Goal: Task Accomplishment & Management: Manage account settings

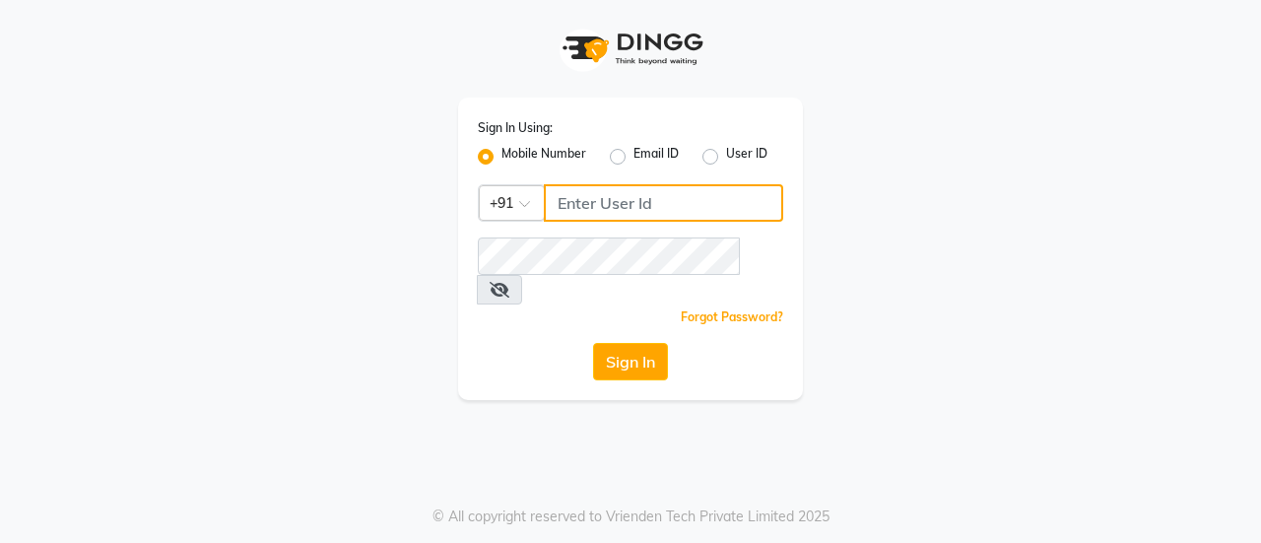
click at [702, 196] on input "Username" at bounding box center [663, 202] width 239 height 37
type input "8826122665"
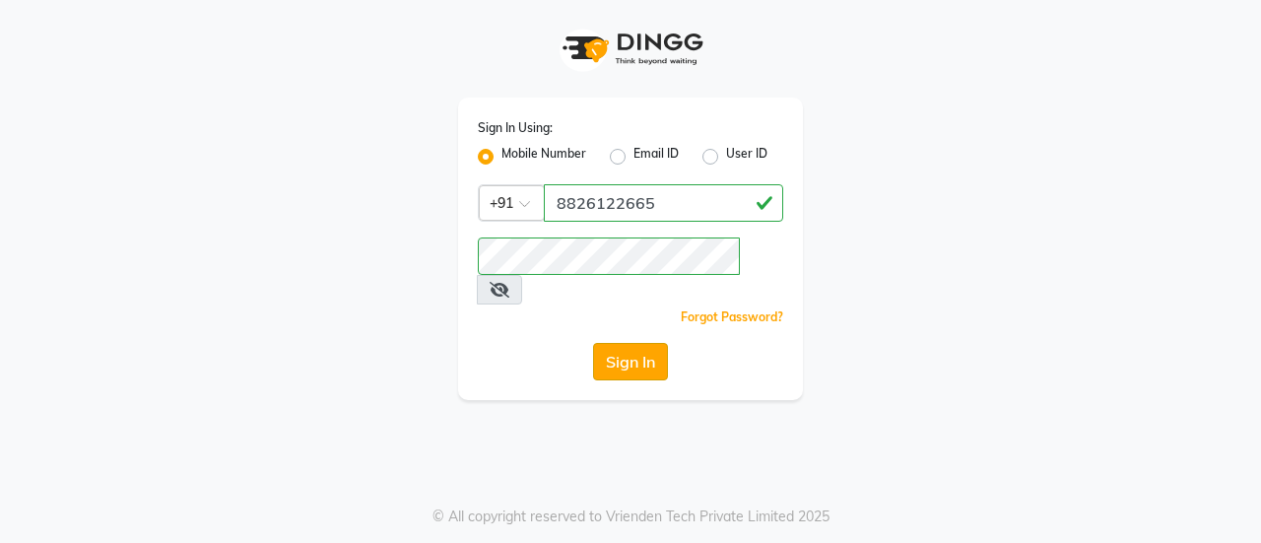
click at [597, 343] on button "Sign In" at bounding box center [630, 361] width 75 height 37
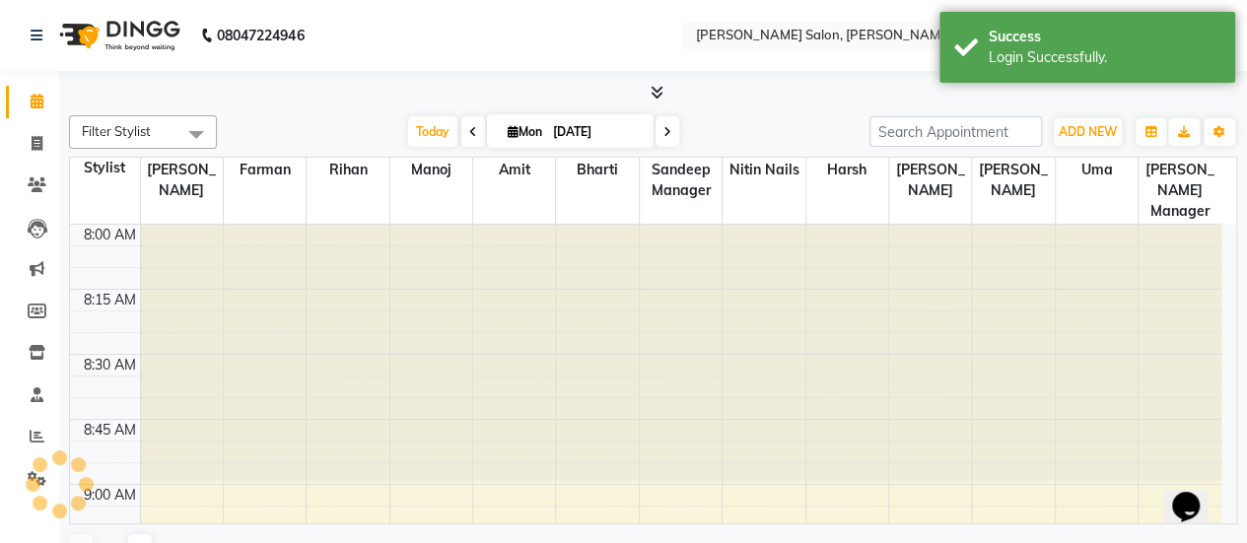
scroll to position [1795, 0]
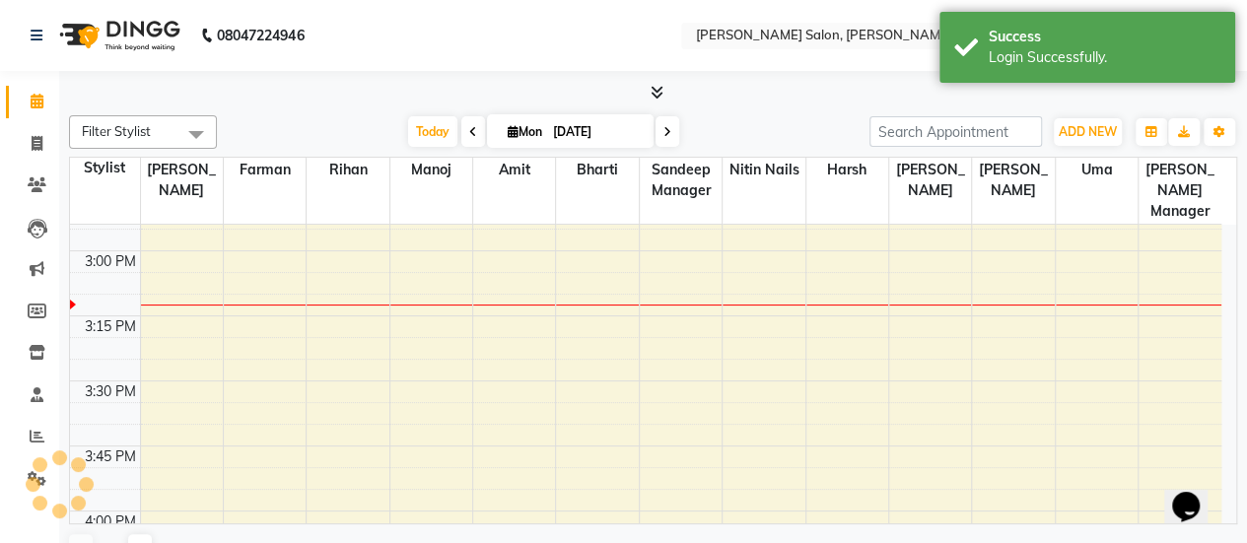
select select "en"
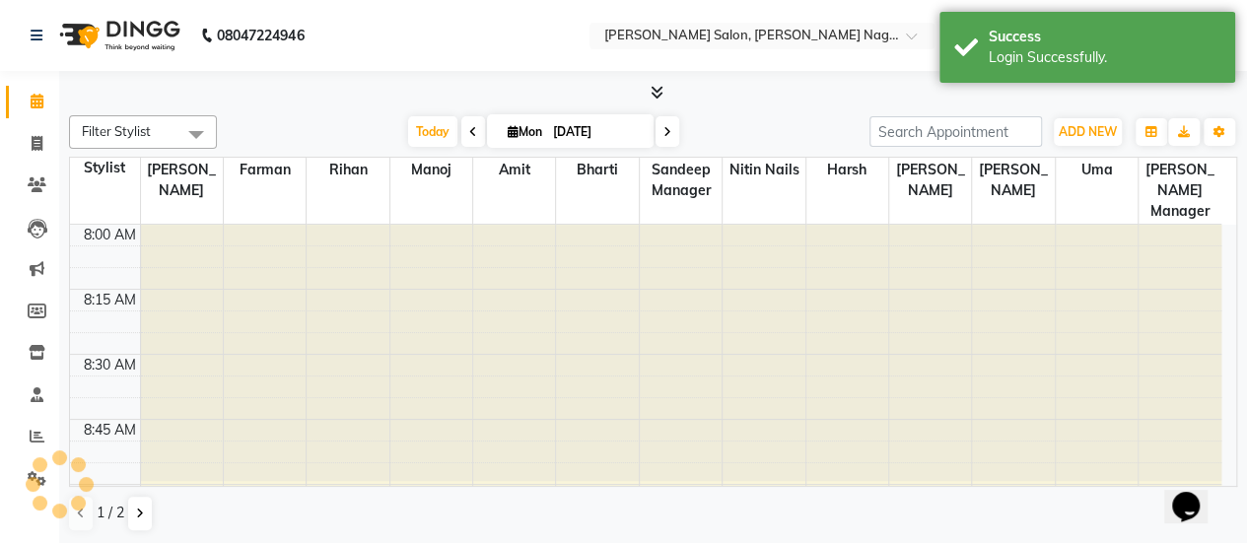
scroll to position [0, 0]
